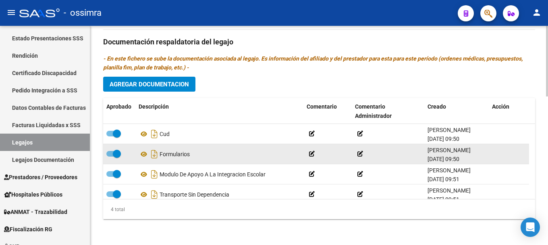
scroll to position [8, 0]
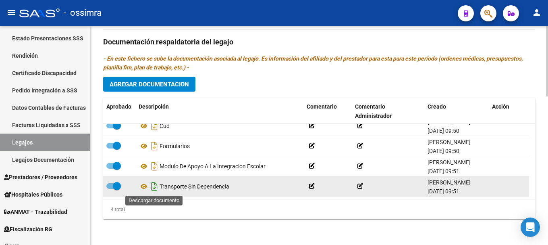
click at [156, 189] on icon "Descargar documento" at bounding box center [154, 186] width 10 height 13
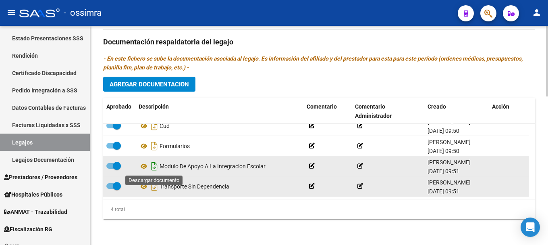
click at [154, 165] on icon "Descargar documento" at bounding box center [154, 166] width 10 height 13
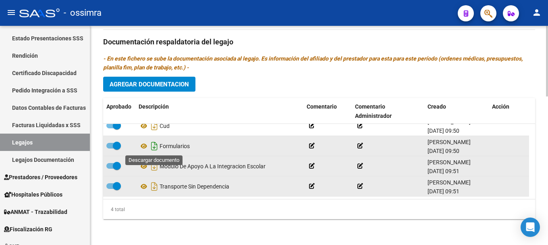
click at [156, 145] on icon "Descargar documento" at bounding box center [154, 145] width 10 height 13
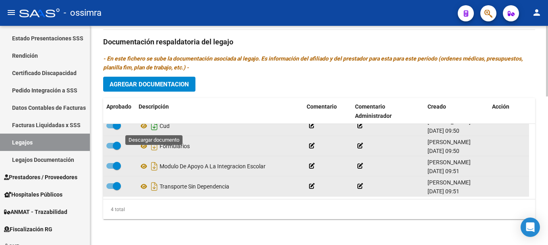
click at [155, 129] on icon "Descargar documento" at bounding box center [154, 125] width 10 height 13
click at [247, 93] on div "Prestadores asociados al legajo Agregar Prestador Aprobado Prestador CUIT Comen…" at bounding box center [319, 40] width 432 height 369
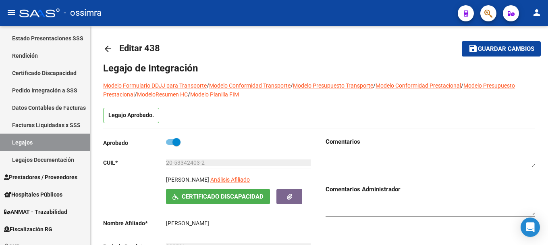
scroll to position [0, 0]
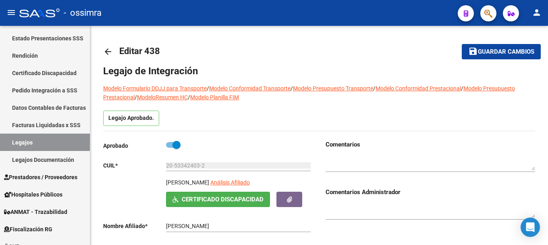
click at [108, 54] on mat-icon "arrow_back" at bounding box center [108, 52] width 10 height 10
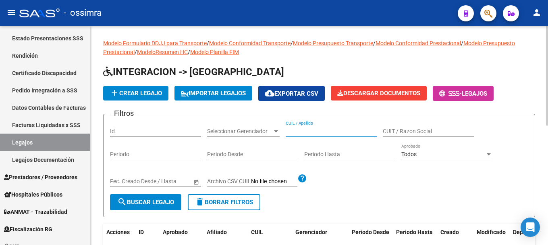
paste input "20533561870"
type input "20533561870"
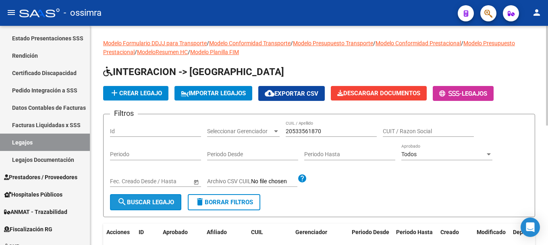
click at [158, 200] on span "search Buscar Legajo" at bounding box center [145, 201] width 57 height 7
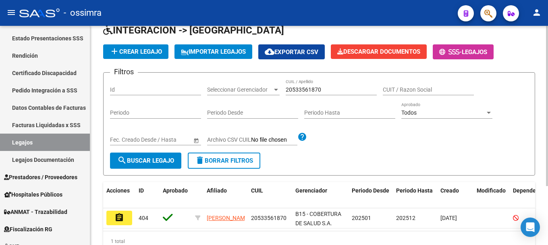
scroll to position [40, 0]
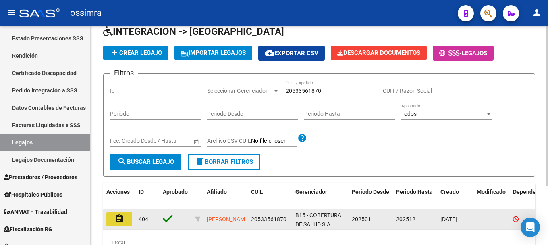
click at [121, 221] on mat-icon "assignment" at bounding box center [119, 219] width 10 height 10
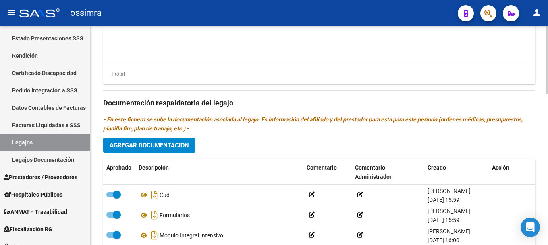
scroll to position [443, 0]
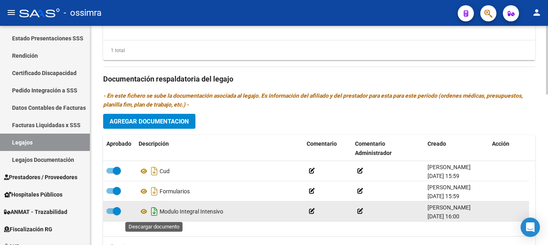
click at [154, 212] on icon "Descargar documento" at bounding box center [154, 211] width 10 height 13
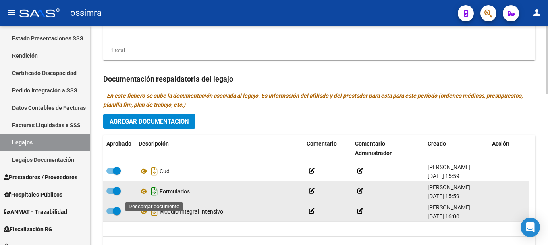
click at [154, 192] on icon "Descargar documento" at bounding box center [154, 191] width 10 height 13
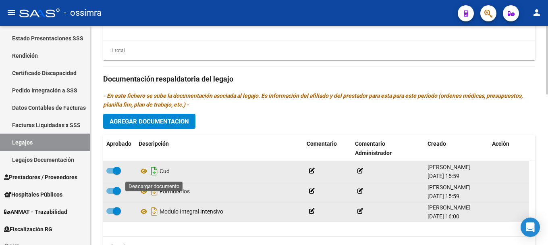
click at [156, 173] on icon "Descargar documento" at bounding box center [154, 170] width 10 height 13
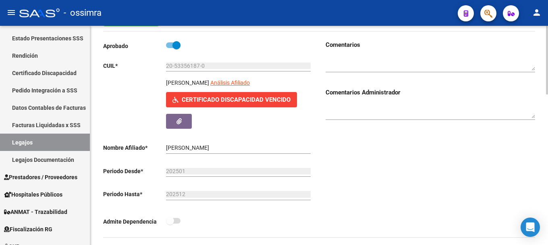
scroll to position [0, 0]
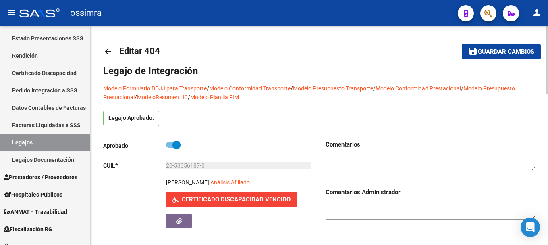
click at [107, 53] on mat-icon "arrow_back" at bounding box center [108, 52] width 10 height 10
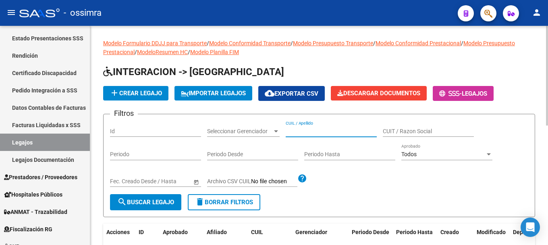
paste input "20535491446"
type input "20535491446"
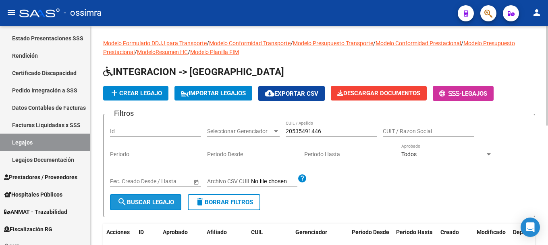
click at [158, 198] on span "search Buscar Legajo" at bounding box center [145, 201] width 57 height 7
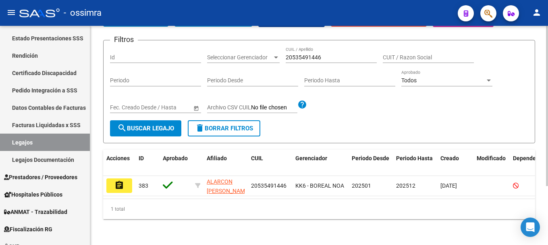
scroll to position [81, 0]
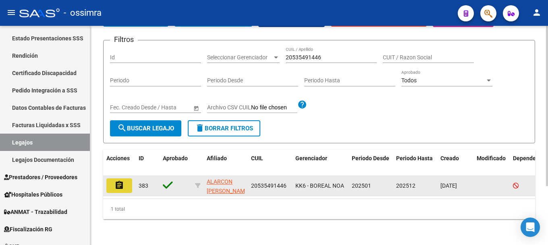
click at [121, 180] on mat-icon "assignment" at bounding box center [119, 185] width 10 height 10
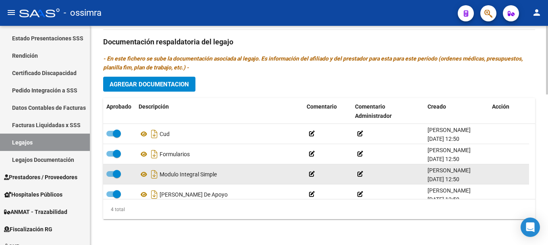
scroll to position [8, 0]
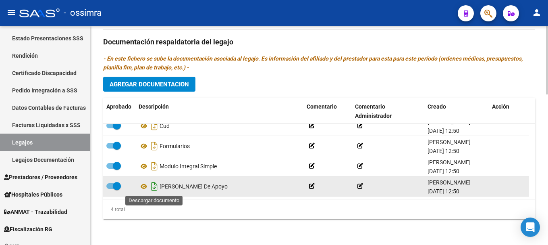
click at [152, 187] on icon "Descargar documento" at bounding box center [154, 186] width 10 height 13
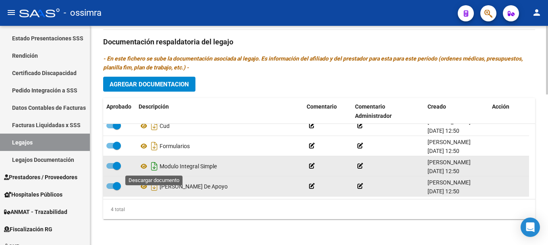
click at [154, 166] on icon "Descargar documento" at bounding box center [154, 166] width 10 height 13
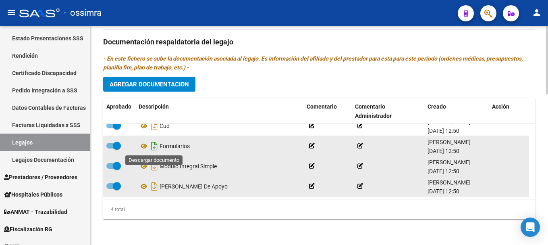
click at [154, 146] on icon "Descargar documento" at bounding box center [154, 145] width 10 height 13
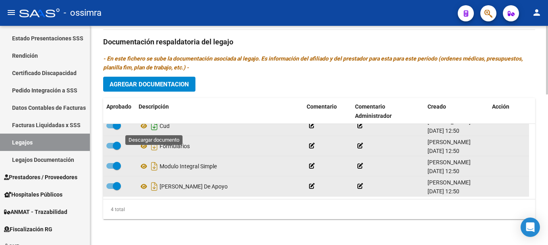
click at [155, 126] on icon "Descargar documento" at bounding box center [154, 125] width 10 height 13
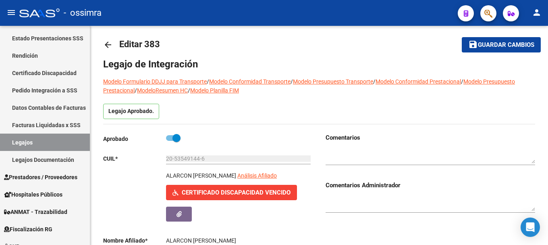
scroll to position [0, 0]
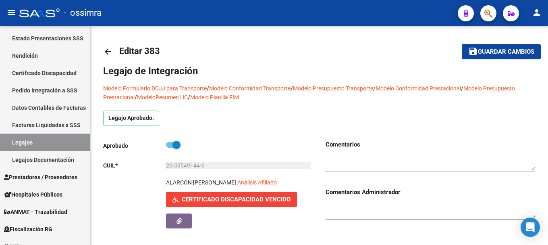
click at [108, 52] on mat-icon "arrow_back" at bounding box center [108, 52] width 10 height 10
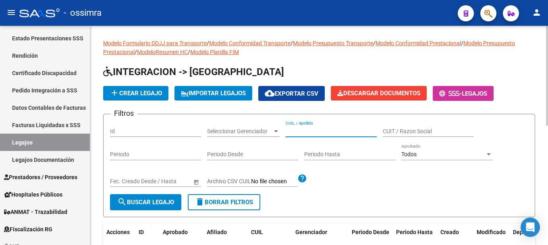
paste input "20542661829"
type input "20542661829"
click at [160, 201] on span "search Buscar Legajo" at bounding box center [145, 201] width 57 height 7
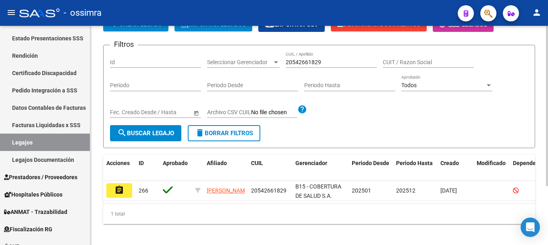
scroll to position [81, 0]
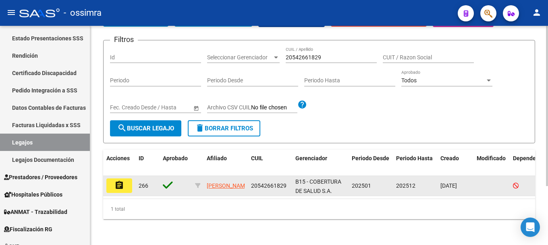
click at [115, 180] on mat-icon "assignment" at bounding box center [119, 185] width 10 height 10
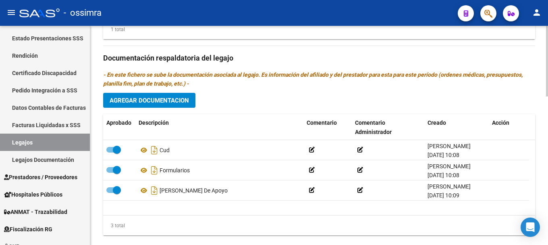
scroll to position [443, 0]
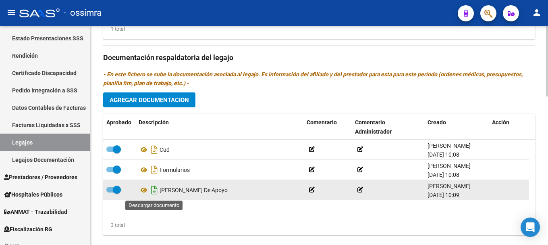
click at [155, 192] on icon "Descargar documento" at bounding box center [154, 189] width 10 height 13
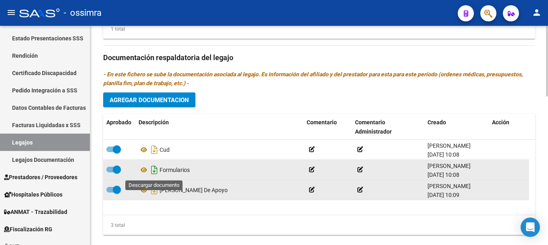
click at [155, 172] on icon "Descargar documento" at bounding box center [154, 169] width 10 height 13
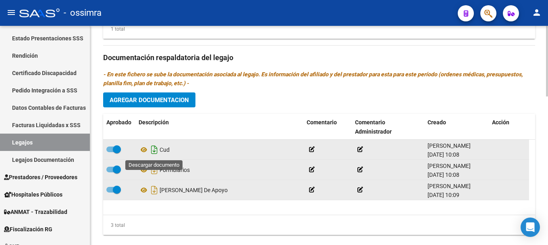
click at [155, 152] on icon "Descargar documento" at bounding box center [154, 149] width 10 height 13
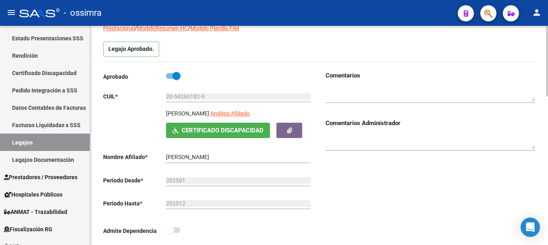
scroll to position [0, 0]
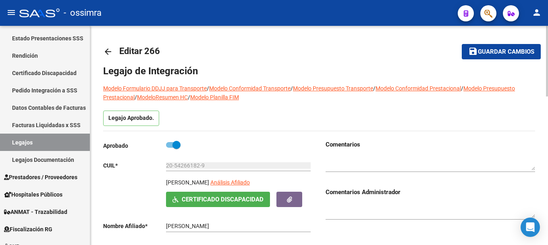
click at [108, 49] on mat-icon "arrow_back" at bounding box center [108, 52] width 10 height 10
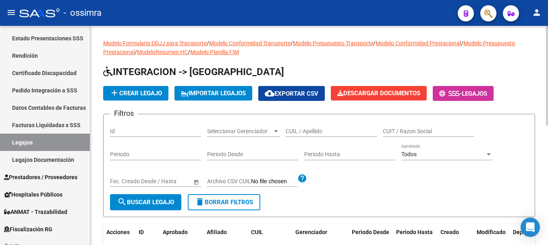
drag, startPoint x: 291, startPoint y: 127, endPoint x: 288, endPoint y: 134, distance: 8.1
click at [288, 134] on input "CUIL / Apellido" at bounding box center [331, 131] width 91 height 7
paste input "20549800581"
type input "20549800581"
click at [148, 205] on span "search Buscar Legajo" at bounding box center [145, 201] width 57 height 7
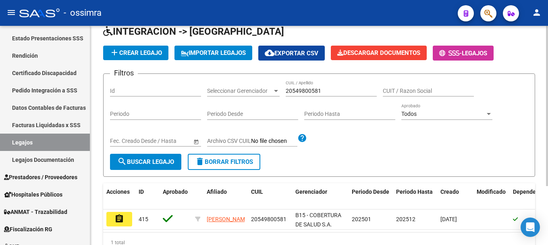
scroll to position [81, 0]
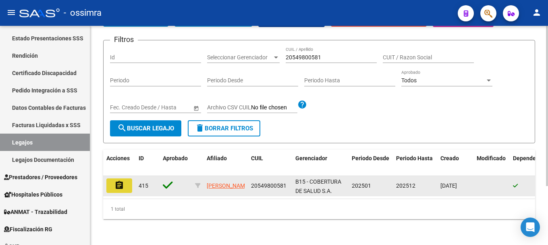
click at [116, 180] on mat-icon "assignment" at bounding box center [119, 185] width 10 height 10
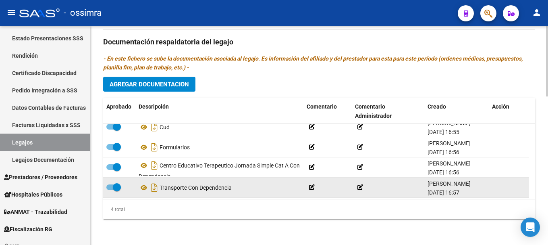
scroll to position [8, 0]
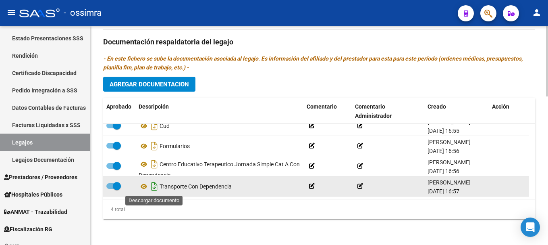
click at [155, 188] on icon "Descargar documento" at bounding box center [154, 186] width 10 height 13
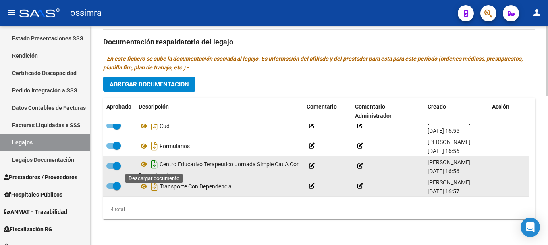
click at [154, 166] on icon "Descargar documento" at bounding box center [154, 164] width 10 height 13
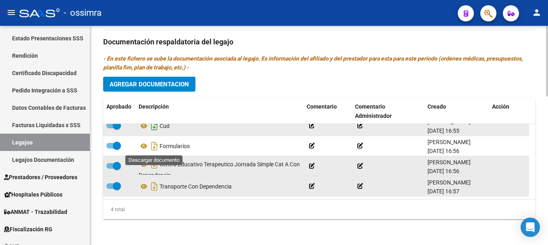
drag, startPoint x: 153, startPoint y: 146, endPoint x: 154, endPoint y: 125, distance: 20.6
click at [153, 146] on icon "Descargar documento" at bounding box center [154, 145] width 10 height 13
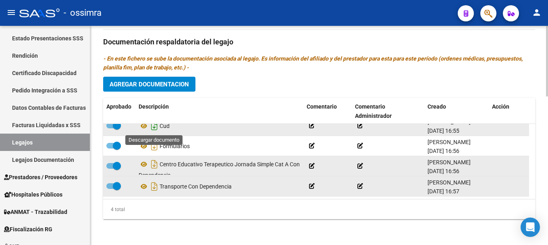
click at [154, 125] on icon "Descargar documento" at bounding box center [154, 125] width 10 height 13
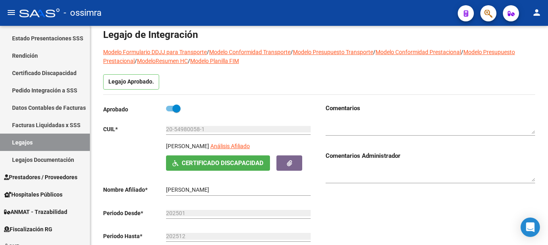
scroll to position [17, 0]
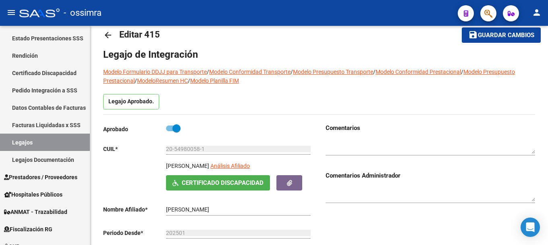
click at [110, 32] on mat-icon "arrow_back" at bounding box center [108, 35] width 10 height 10
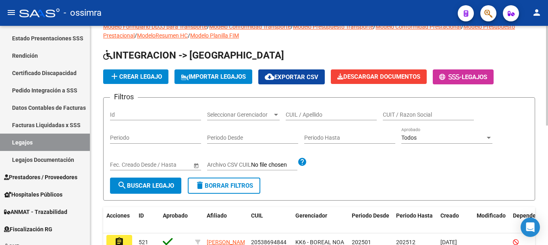
drag, startPoint x: 332, startPoint y: 110, endPoint x: 306, endPoint y: 117, distance: 27.1
click at [306, 117] on input "CUIL / Apellido" at bounding box center [331, 114] width 91 height 7
paste input "20552221061"
type input "20552221061"
click at [150, 185] on span "search Buscar Legajo" at bounding box center [145, 185] width 57 height 7
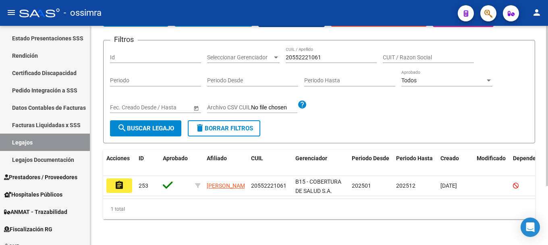
scroll to position [81, 0]
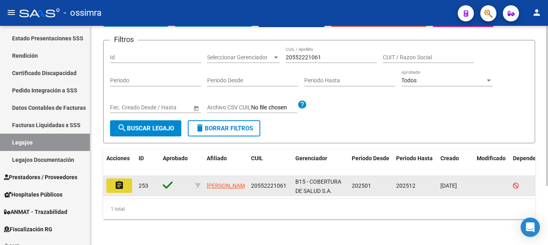
click at [119, 180] on mat-icon "assignment" at bounding box center [119, 185] width 10 height 10
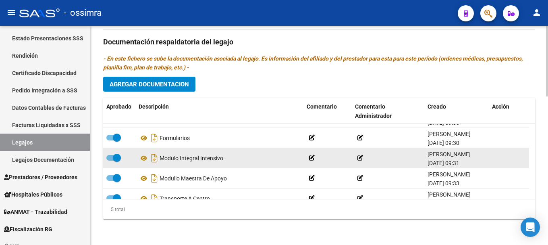
scroll to position [29, 0]
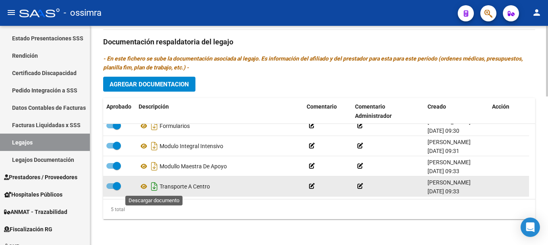
click at [156, 187] on icon "Descargar documento" at bounding box center [154, 186] width 10 height 13
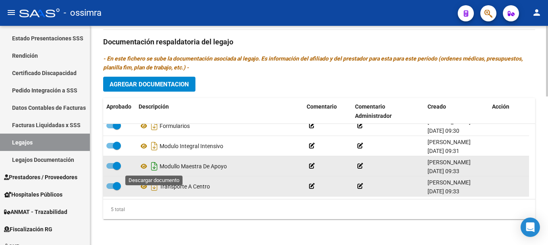
click at [153, 168] on icon "Descargar documento" at bounding box center [154, 166] width 10 height 13
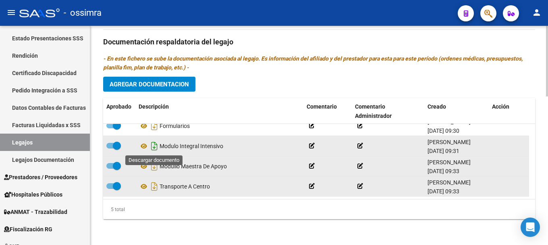
click at [153, 146] on icon "Descargar documento" at bounding box center [154, 145] width 10 height 13
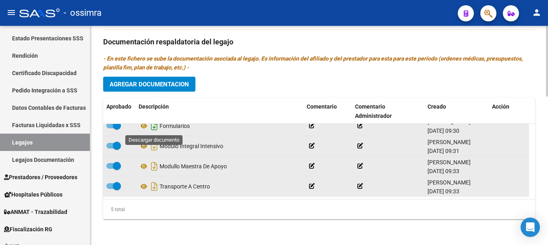
click at [154, 127] on icon "Descargar documento" at bounding box center [154, 125] width 10 height 13
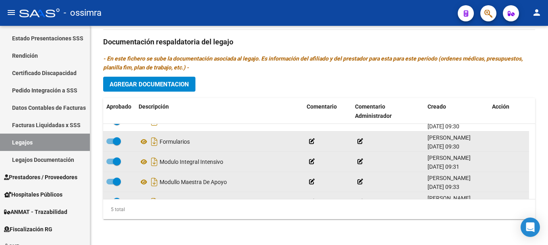
scroll to position [0, 0]
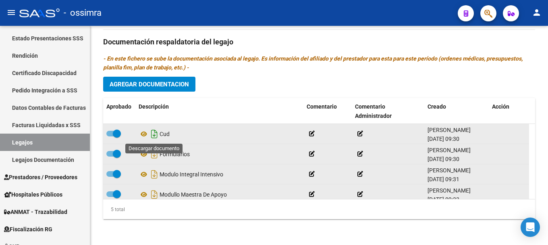
click at [153, 135] on icon "Descargar documento" at bounding box center [154, 133] width 10 height 13
click at [221, 99] on datatable-header-cell "Descripción" at bounding box center [219, 111] width 168 height 27
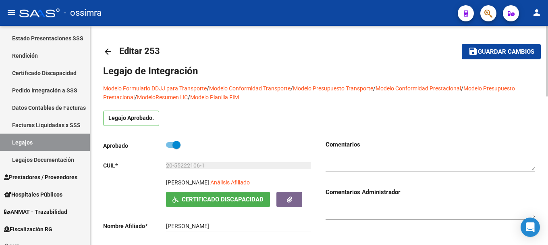
click at [107, 52] on mat-icon "arrow_back" at bounding box center [108, 52] width 10 height 10
